Goal: Transaction & Acquisition: Purchase product/service

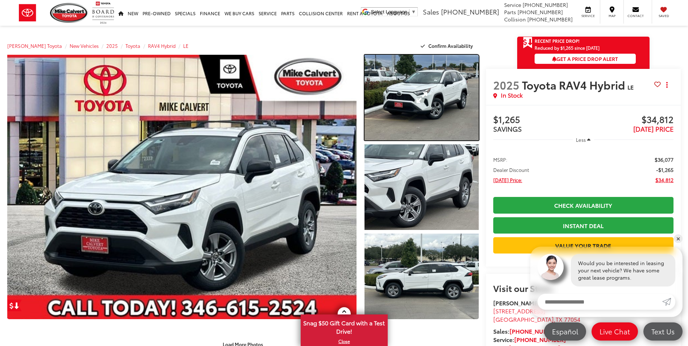
click at [406, 90] on link "Expand Photo 1" at bounding box center [422, 98] width 114 height 86
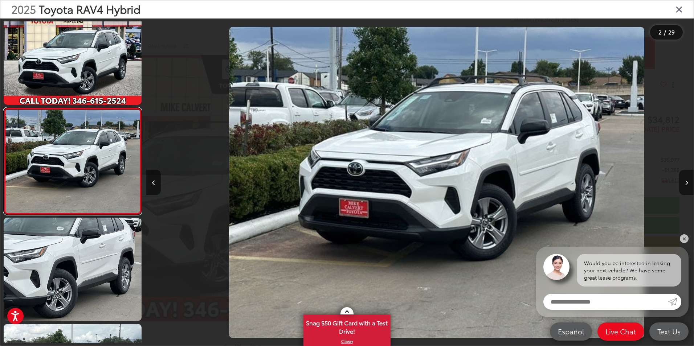
scroll to position [0, 547]
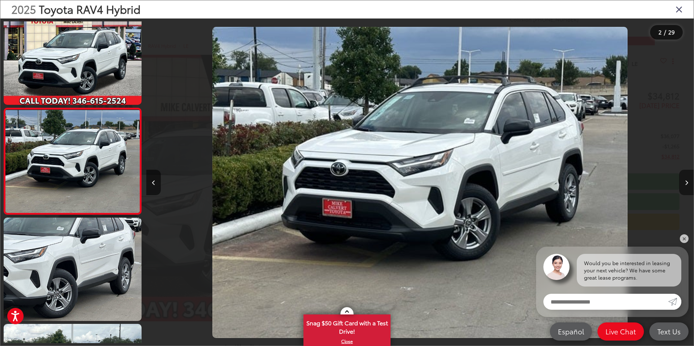
click at [686, 180] on icon "Next image" at bounding box center [686, 182] width 3 height 5
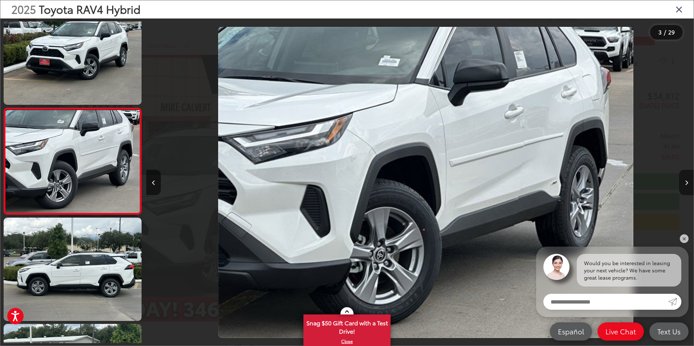
scroll to position [0, 1094]
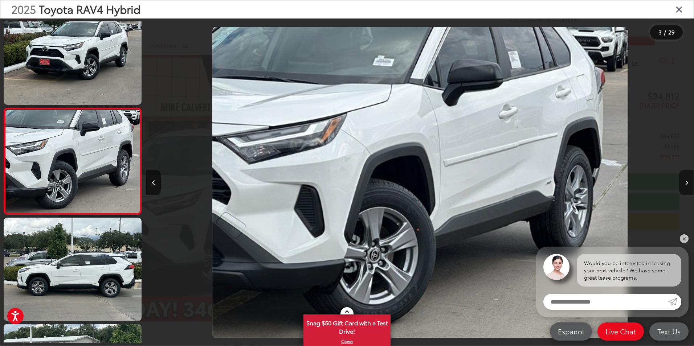
click at [686, 180] on icon "Next image" at bounding box center [686, 182] width 3 height 5
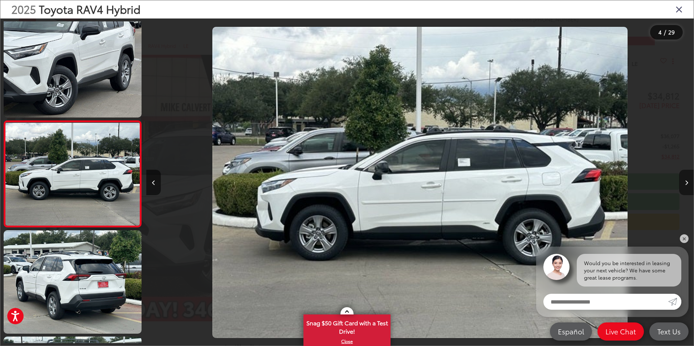
scroll to position [233, 0]
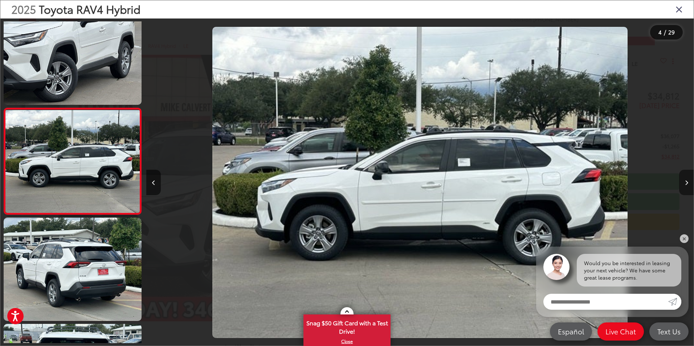
click at [687, 183] on icon "Next image" at bounding box center [686, 182] width 3 height 5
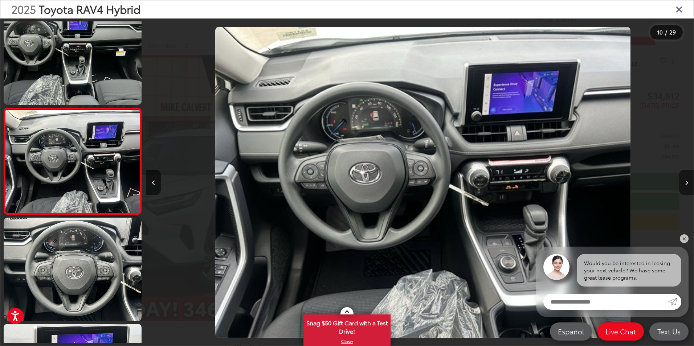
scroll to position [0, 0]
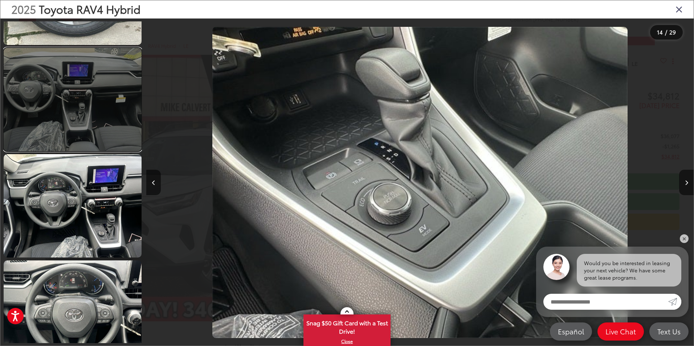
click at [109, 127] on link at bounding box center [73, 99] width 138 height 103
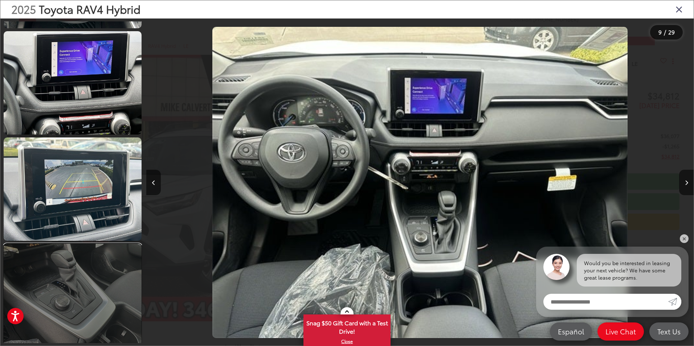
click at [106, 267] on link at bounding box center [73, 295] width 138 height 103
